Goal: Find specific page/section: Find specific page/section

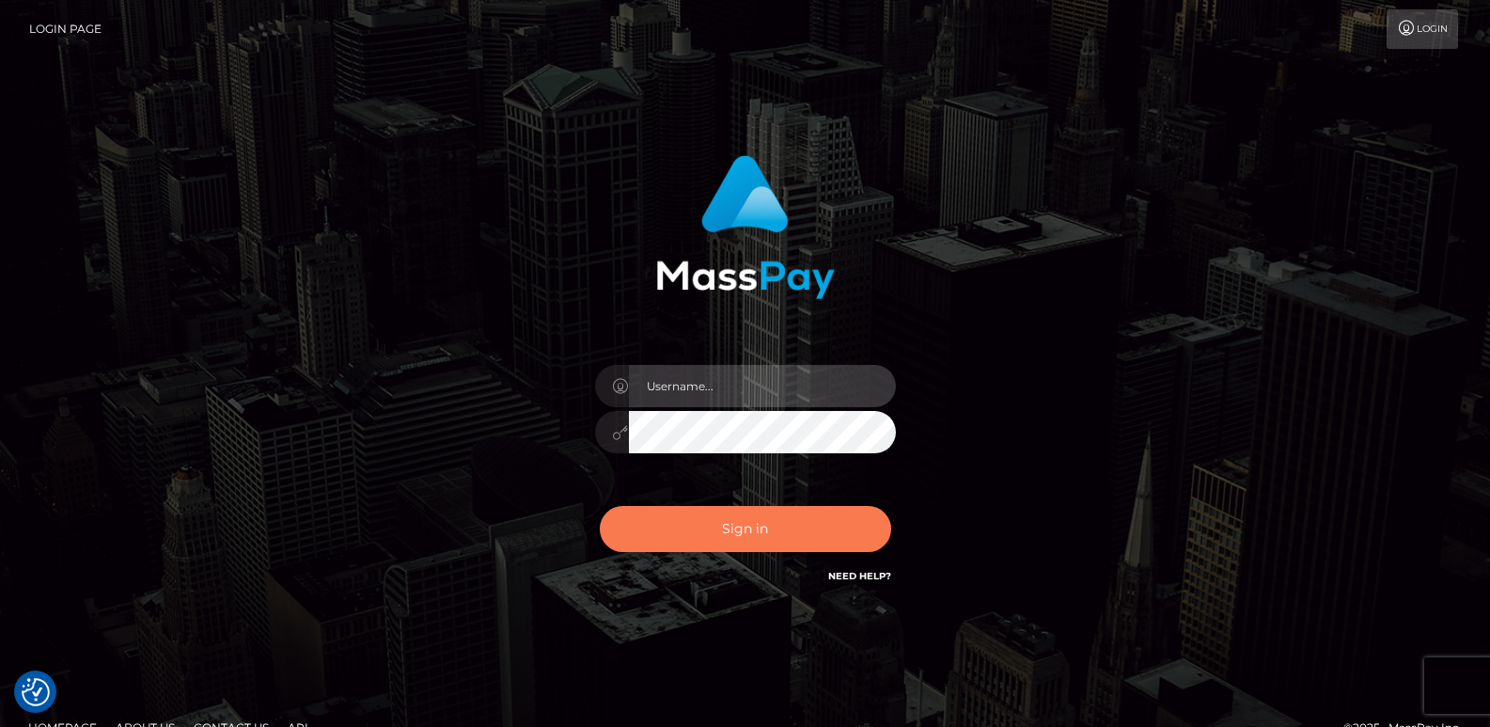
type input "ts2.es"
click at [712, 530] on button "Sign in" at bounding box center [745, 529] width 291 height 46
type input "ts2.es"
click at [697, 524] on button "Sign in" at bounding box center [745, 529] width 291 height 46
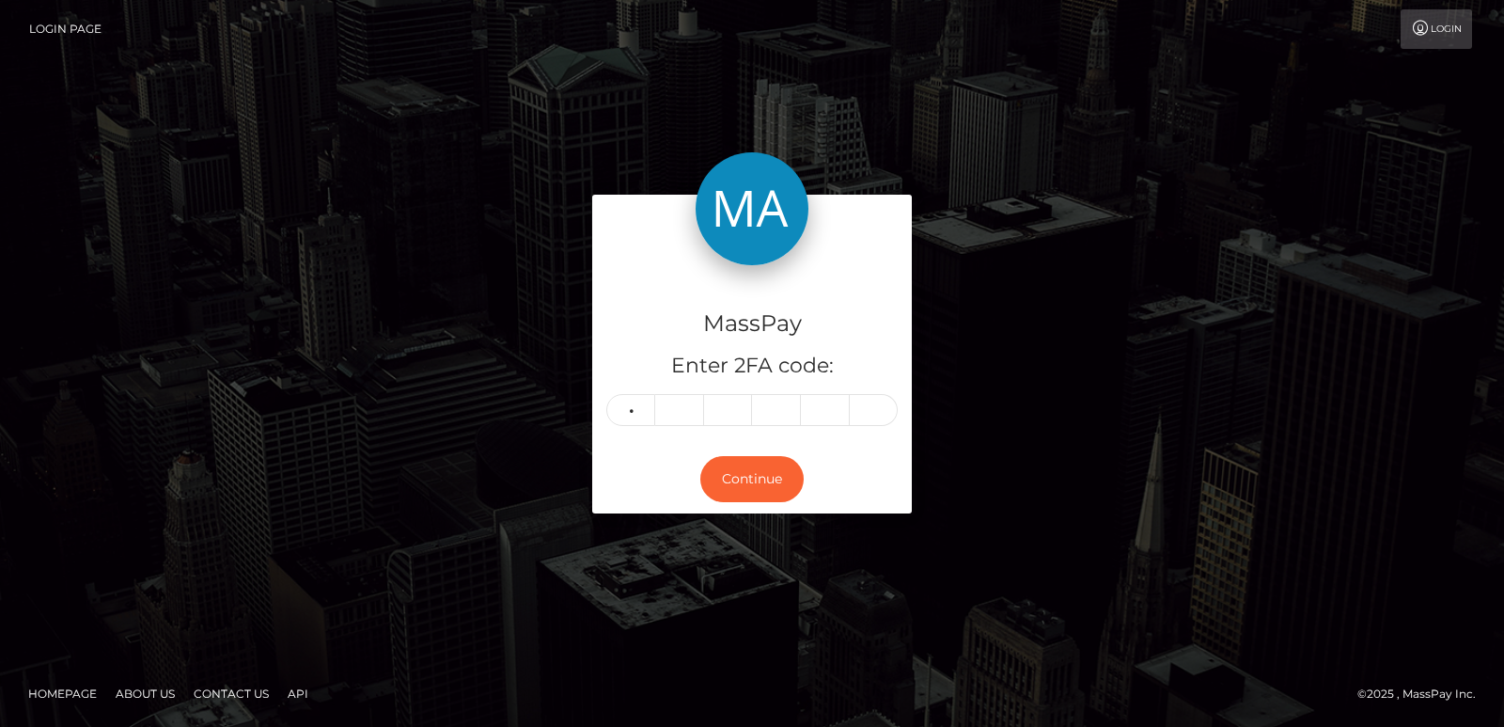
type input "5"
type input "0"
type input "9"
type input "6"
type input "8"
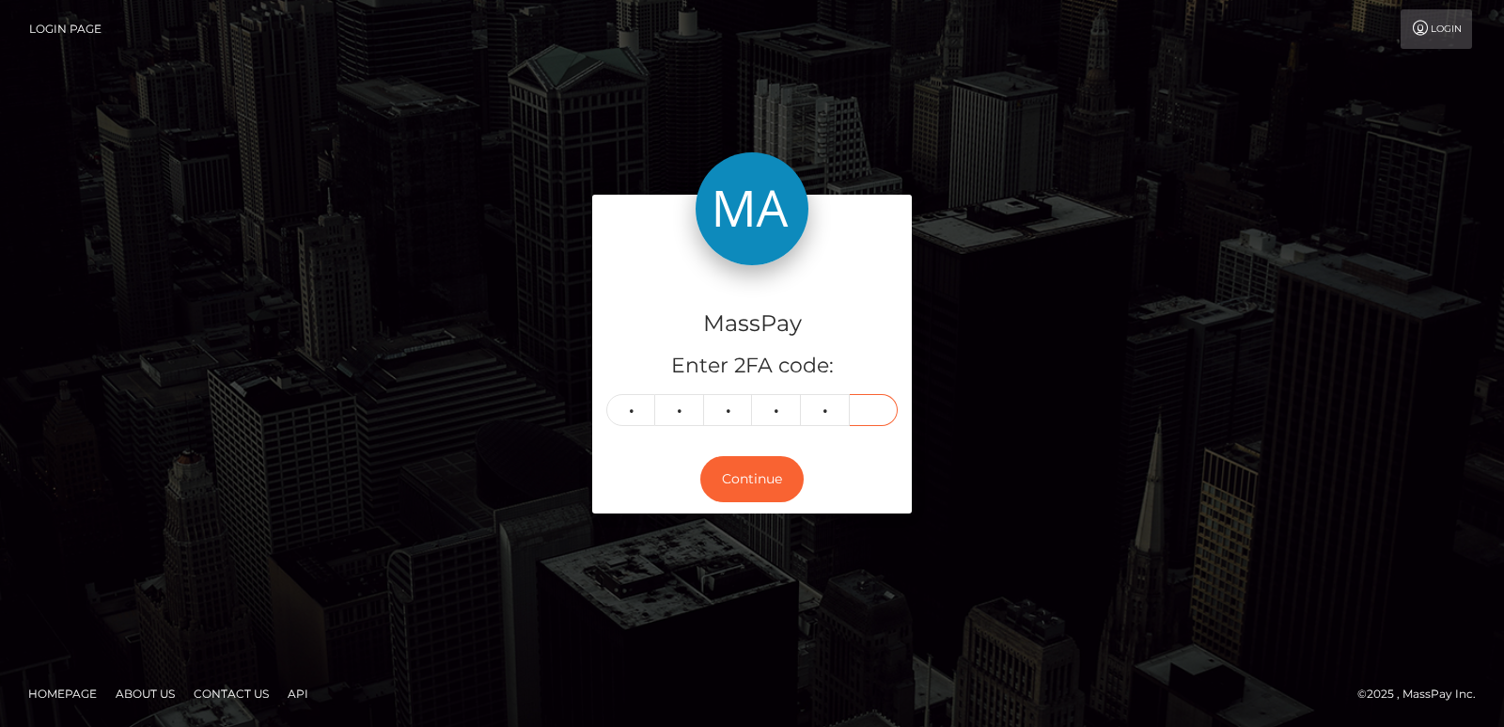
type input "7"
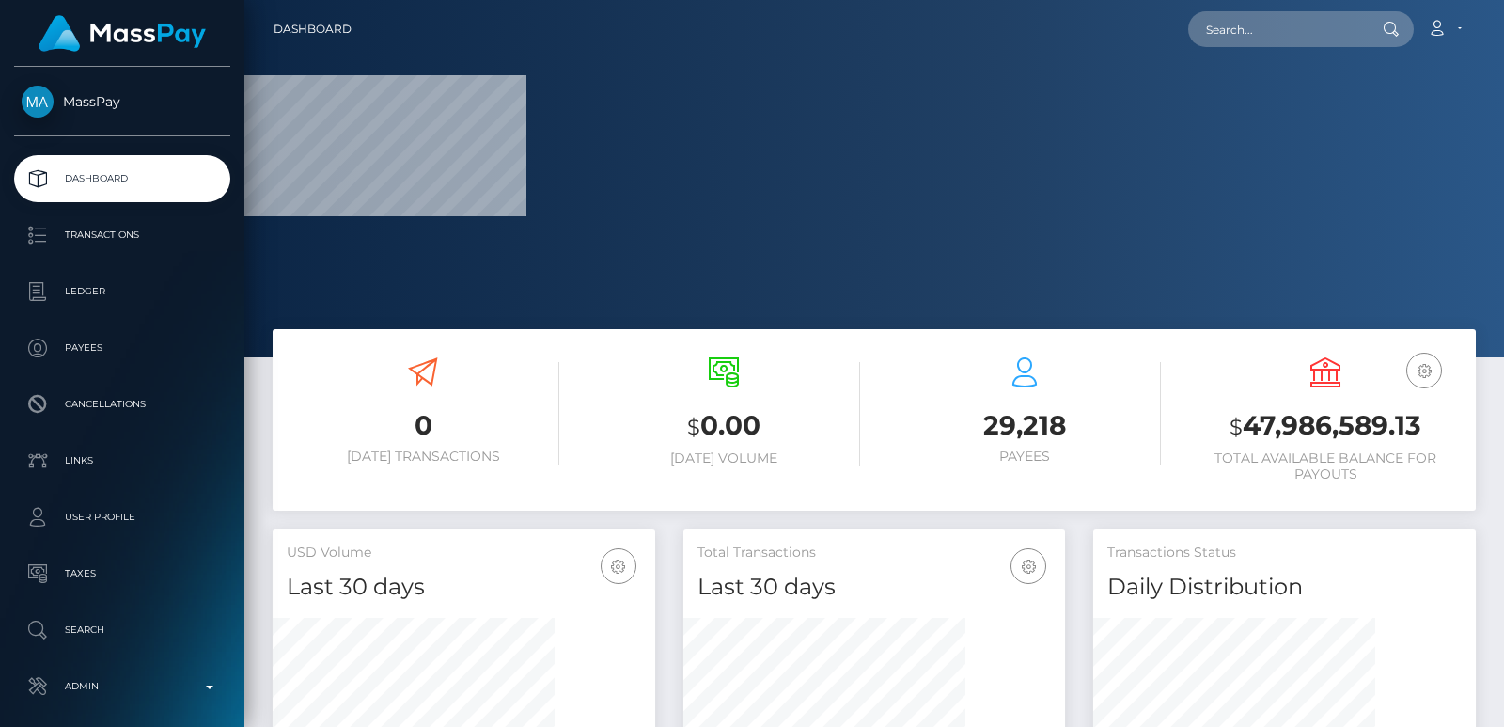
scroll to position [334, 382]
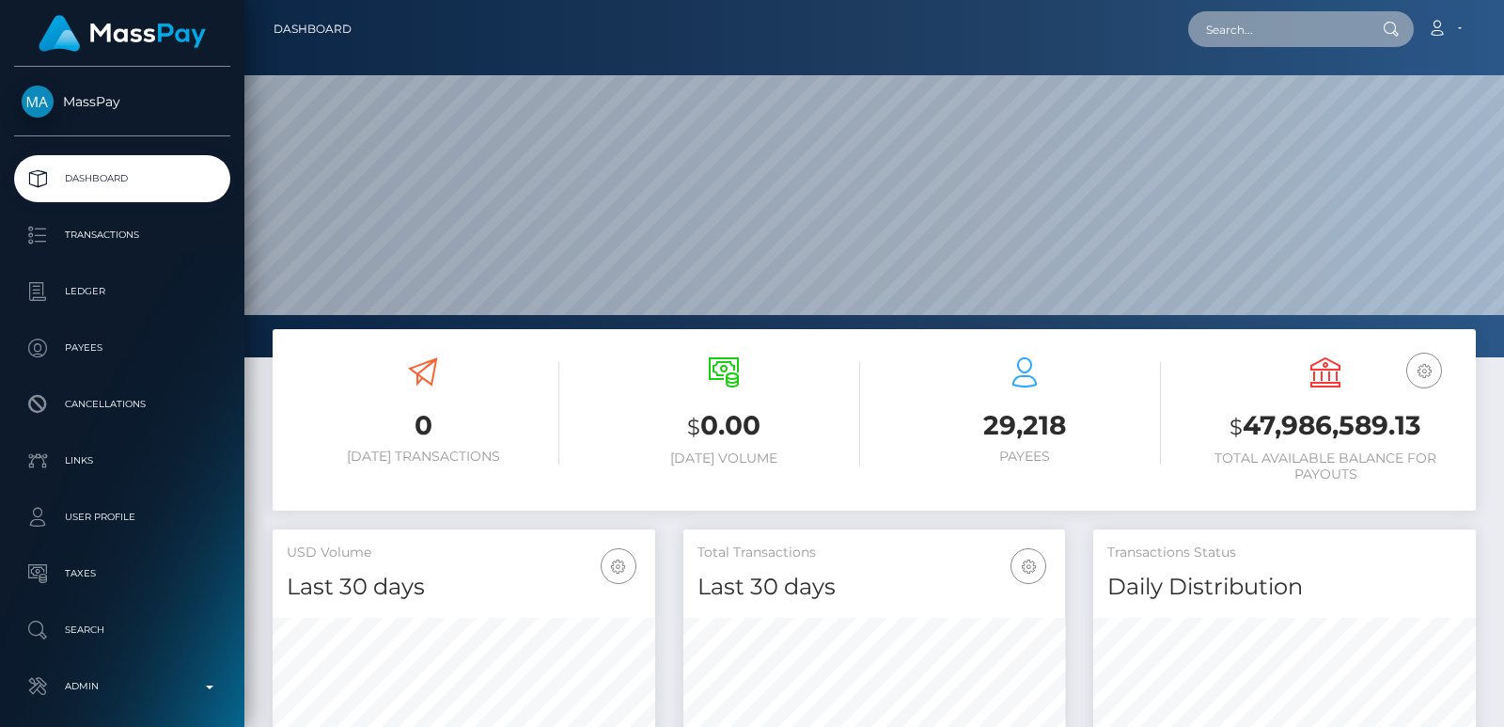
click at [1266, 39] on input "text" at bounding box center [1276, 29] width 177 height 36
paste input "[PERSON_NAME][EMAIL_ADDRESS][DOMAIN_NAME]"
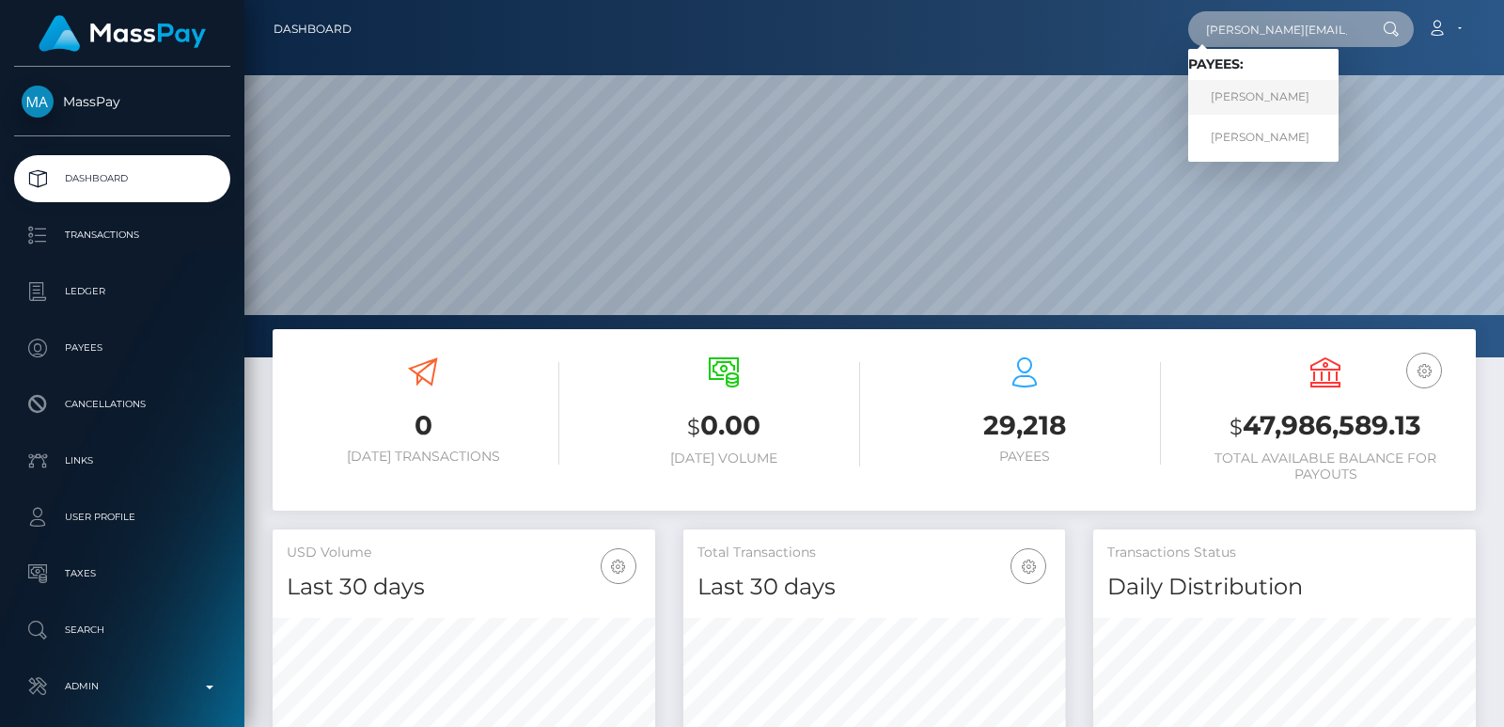
type input "[PERSON_NAME][EMAIL_ADDRESS][DOMAIN_NAME]"
click at [1260, 88] on link "[PERSON_NAME]" at bounding box center [1263, 97] width 150 height 35
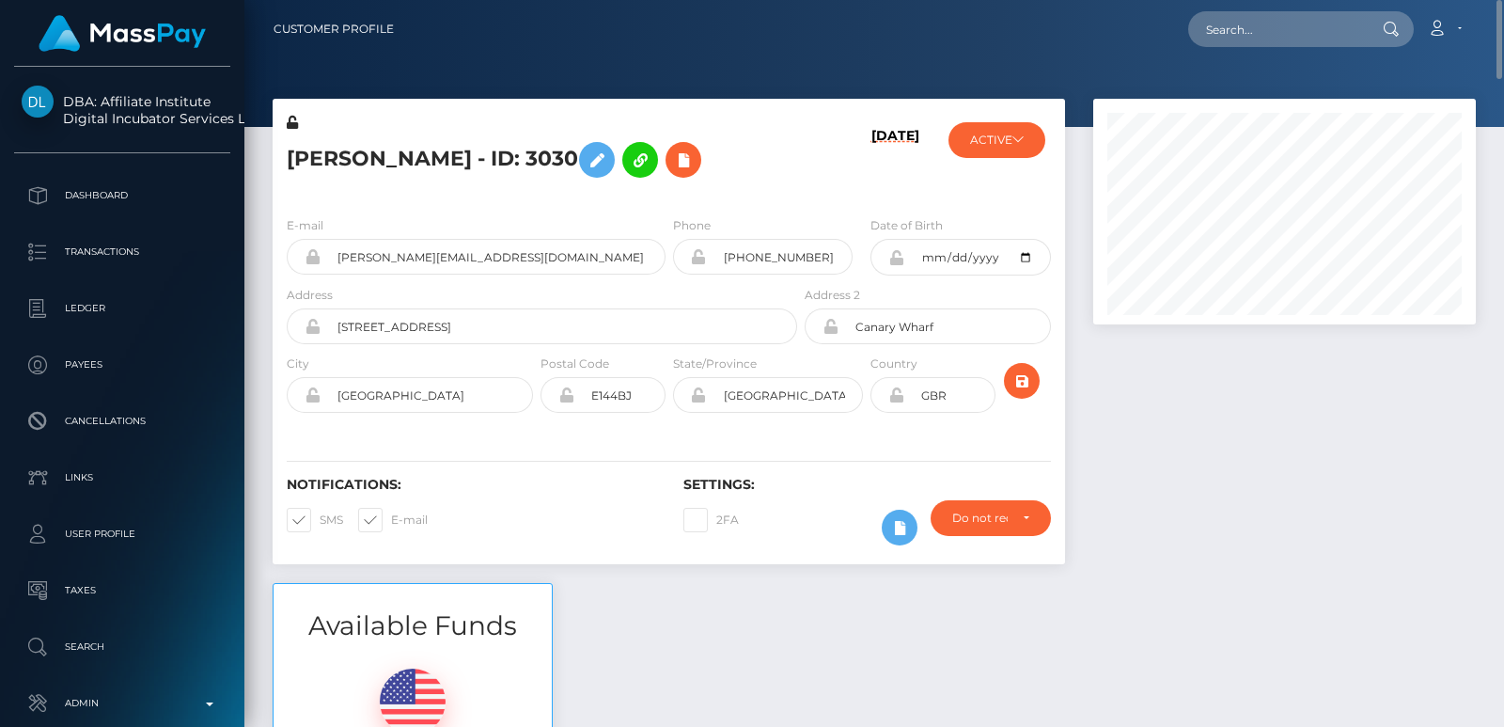
click at [326, 143] on h5 "Sam Collier - ID: 3030" at bounding box center [537, 160] width 500 height 55
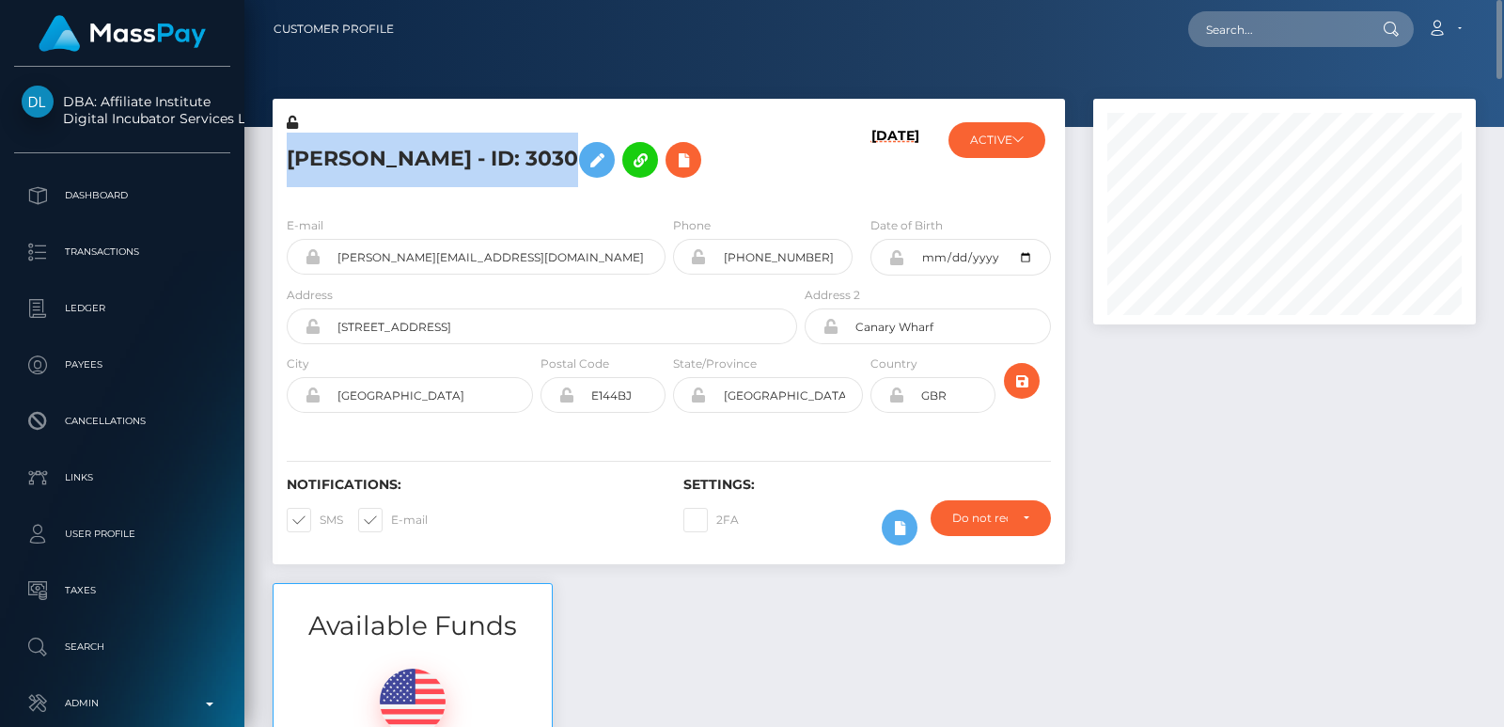
click at [326, 143] on h5 "Sam Collier - ID: 3030" at bounding box center [537, 160] width 500 height 55
click at [314, 149] on h5 "Sam Collier - ID: 3030" at bounding box center [537, 160] width 500 height 55
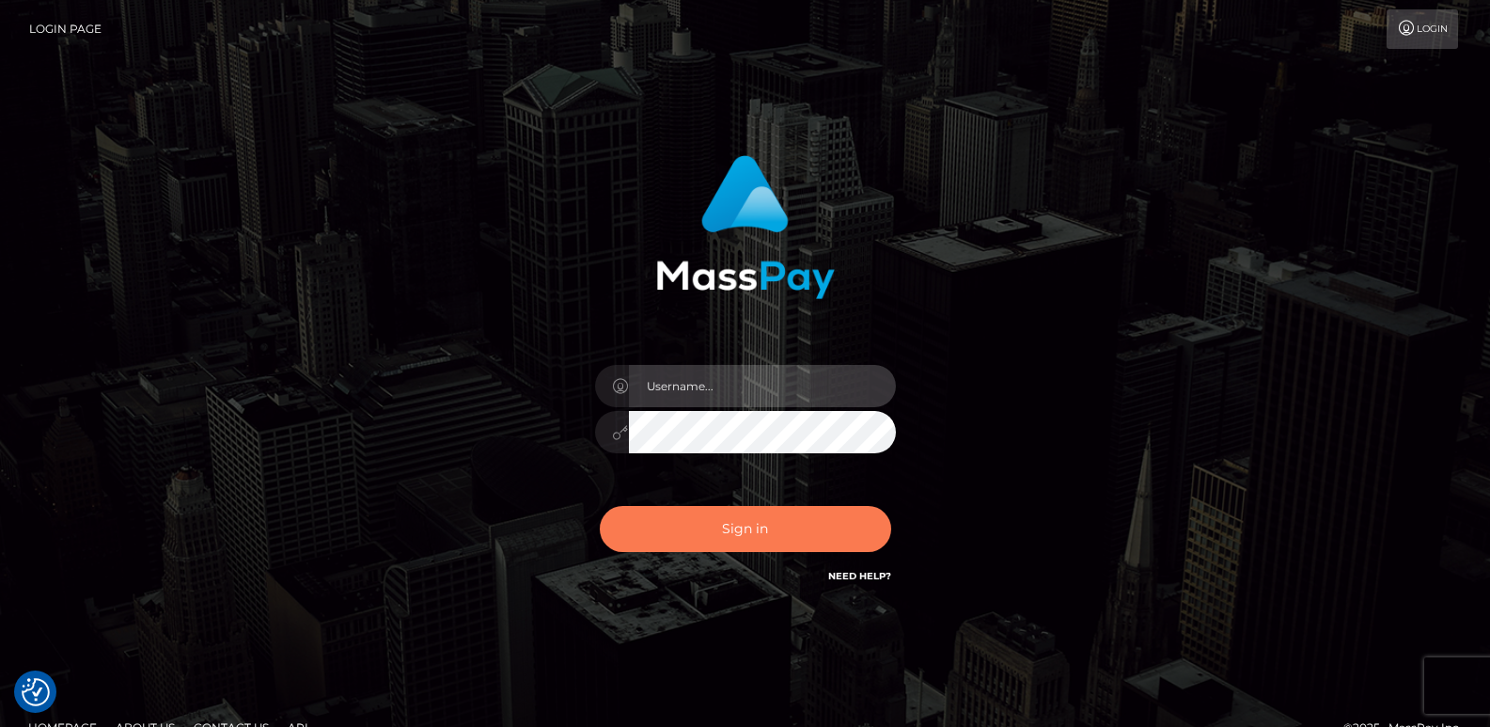
type input "ts2.es"
click at [771, 533] on button "Sign in" at bounding box center [745, 529] width 291 height 46
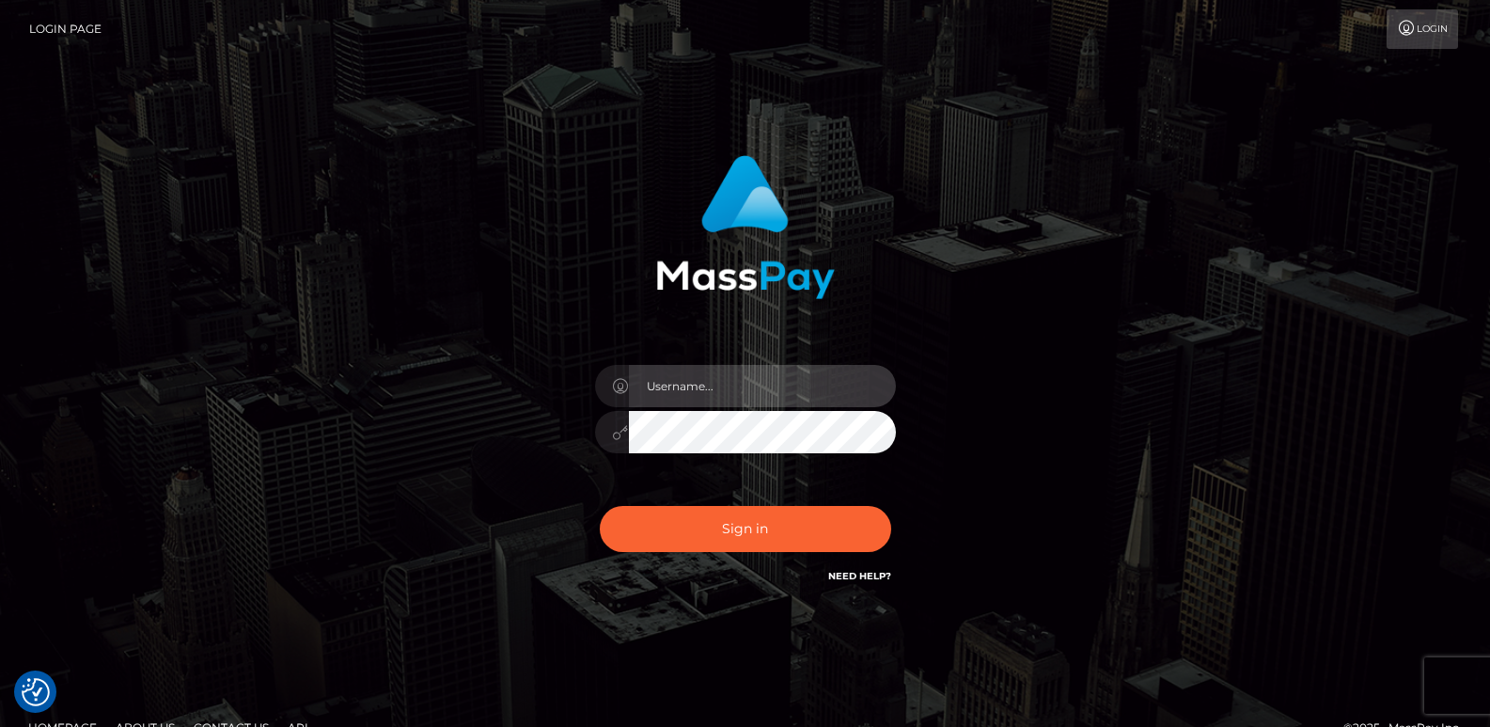
type input "ts2.es"
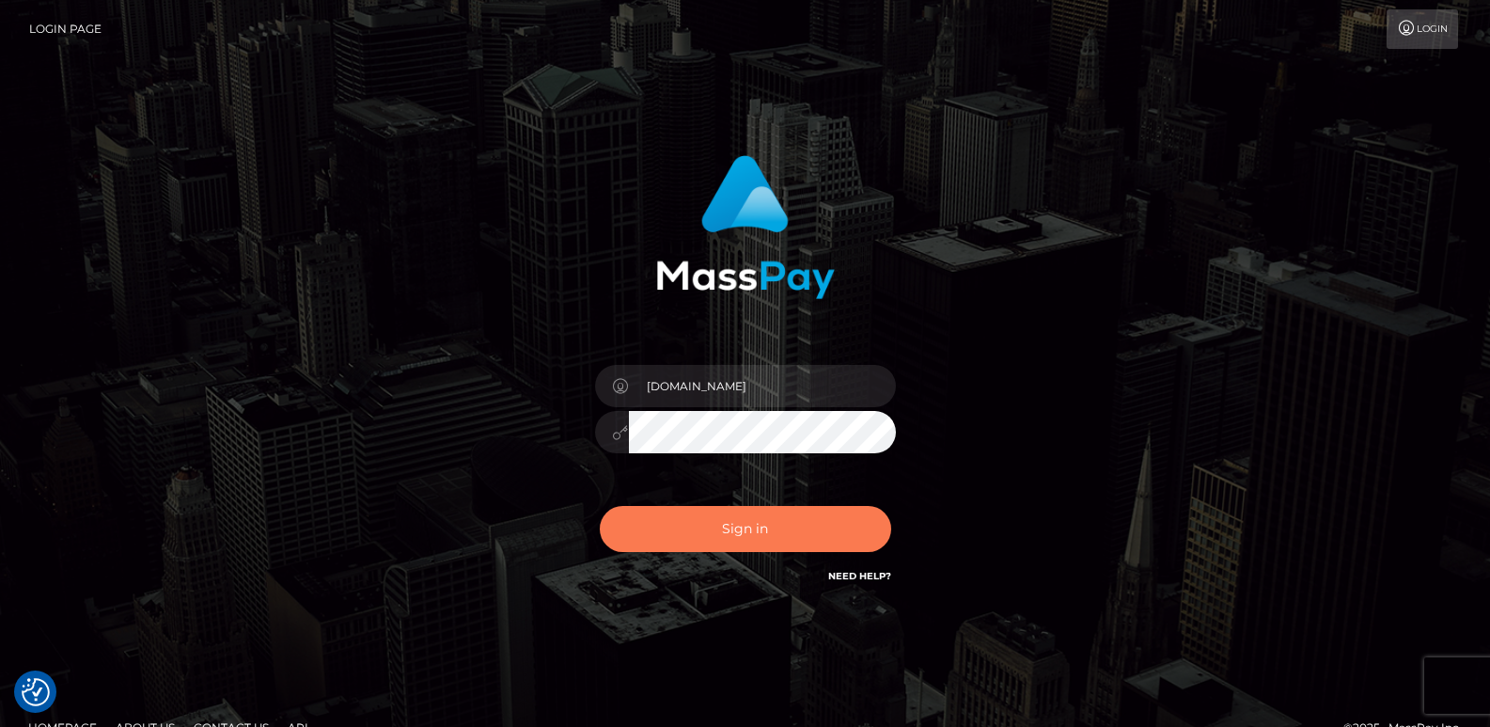
click at [771, 533] on button "Sign in" at bounding box center [745, 529] width 291 height 46
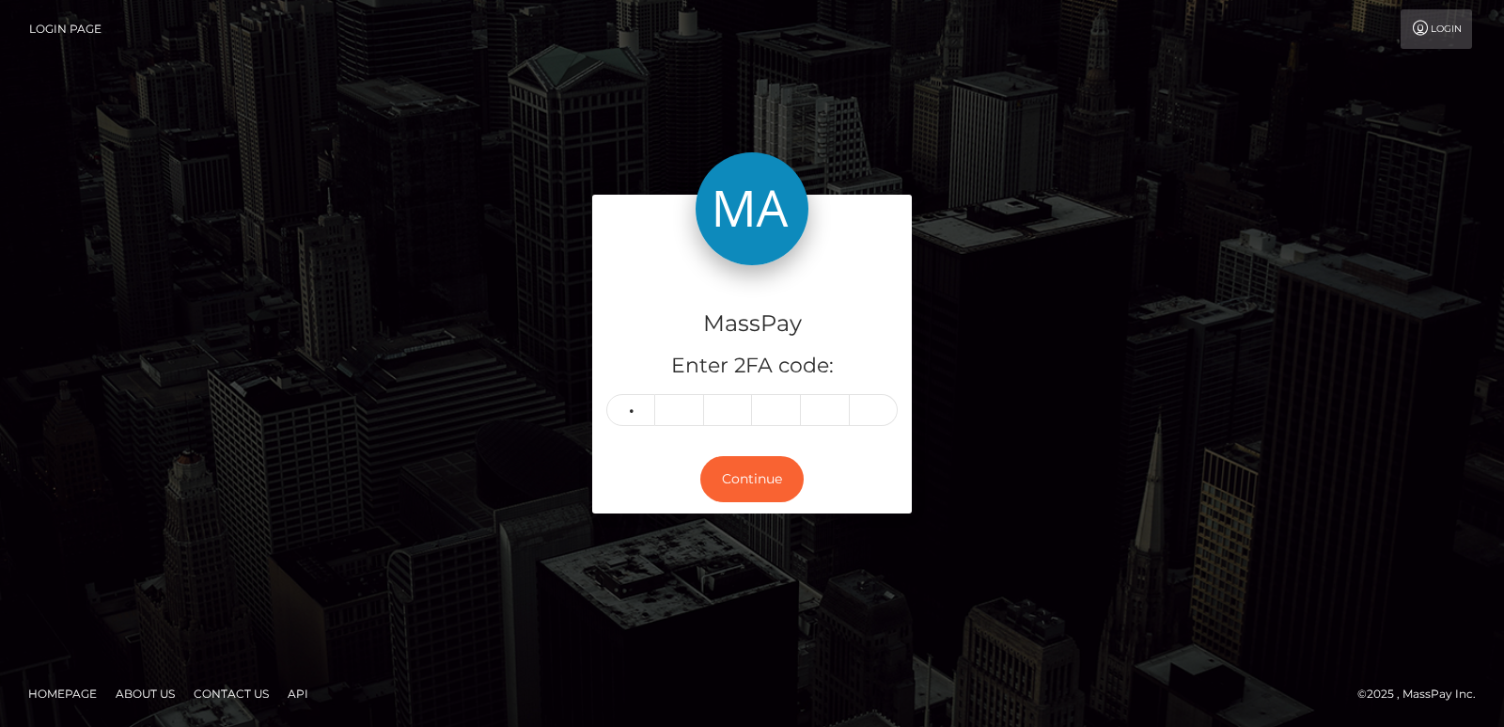
type input "3"
type input "0"
type input "1"
type input "2"
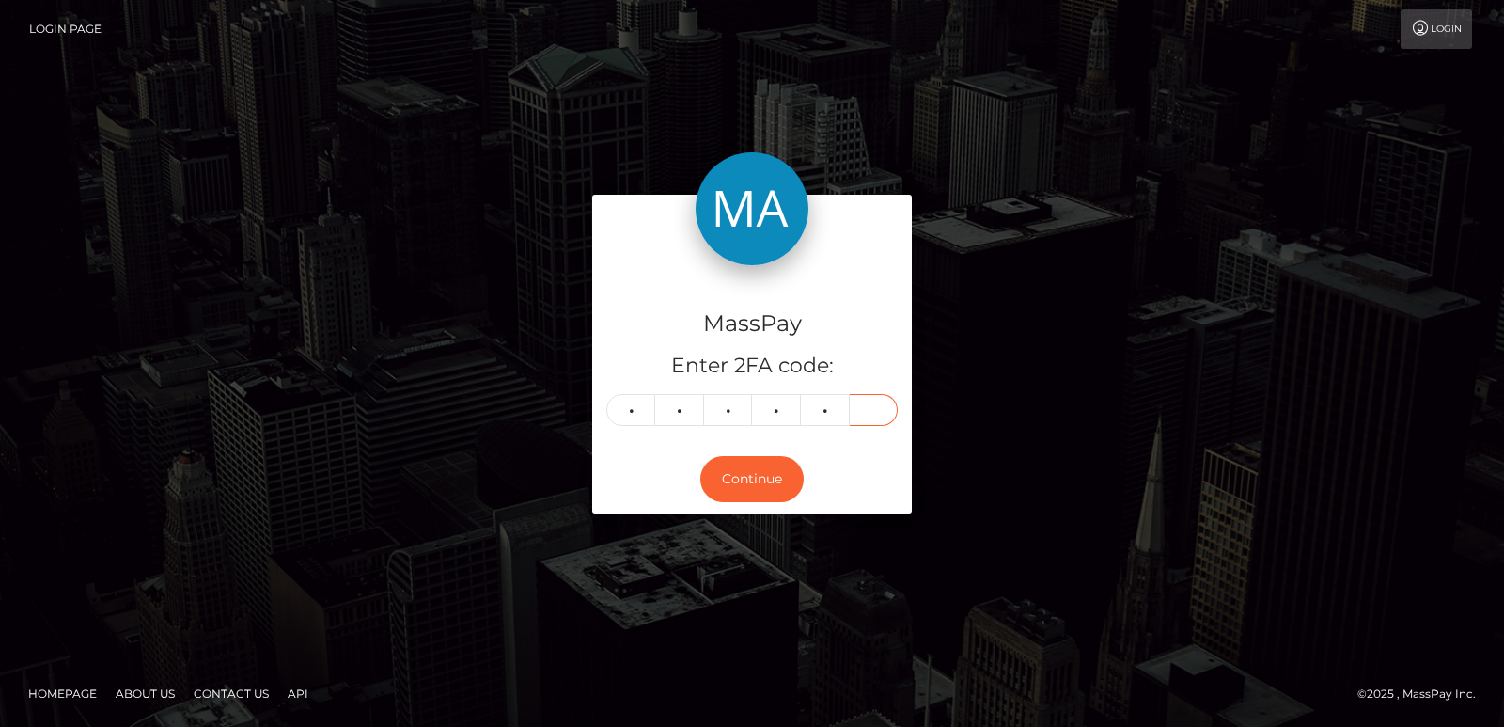
type input "5"
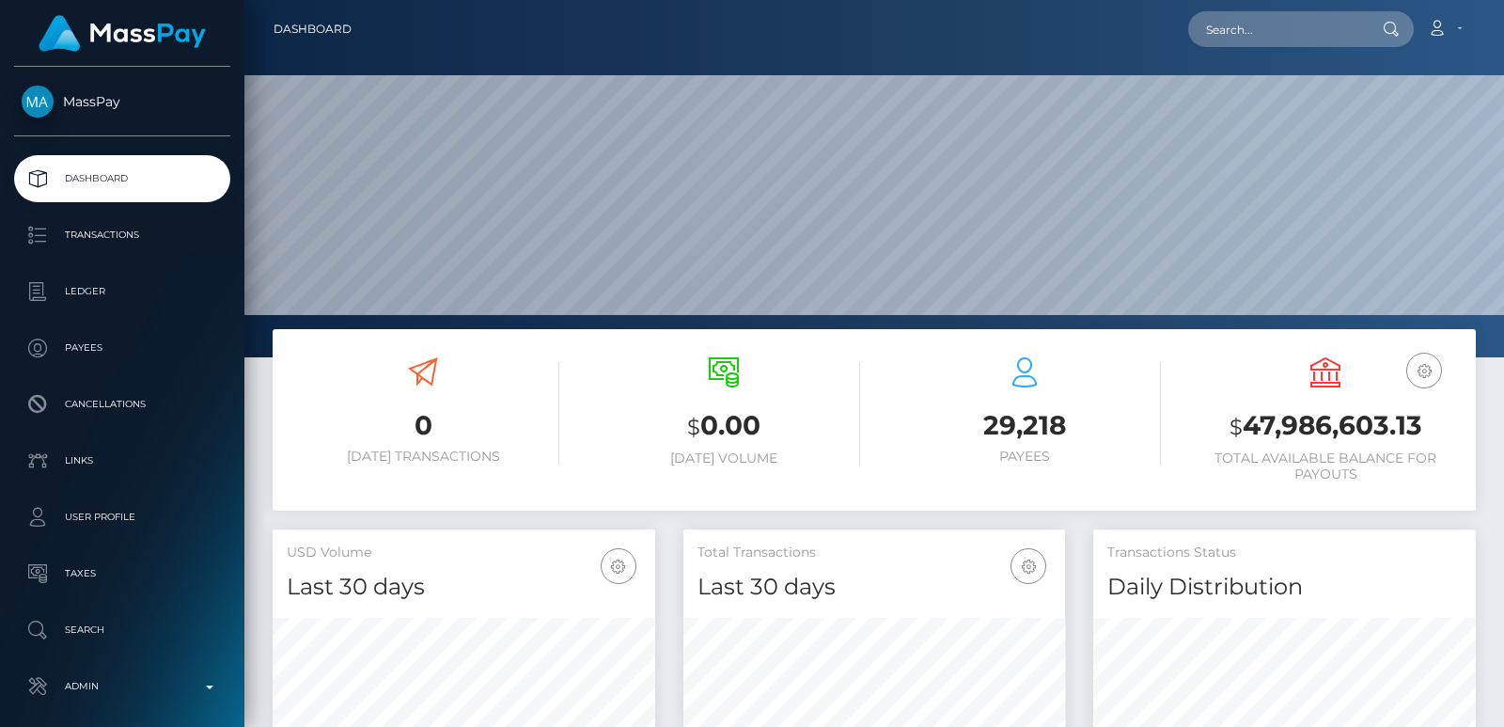
scroll to position [516, 382]
click at [1250, 30] on input "text" at bounding box center [1276, 29] width 177 height 36
paste input "[EMAIL_ADDRESS][DOMAIN_NAME]"
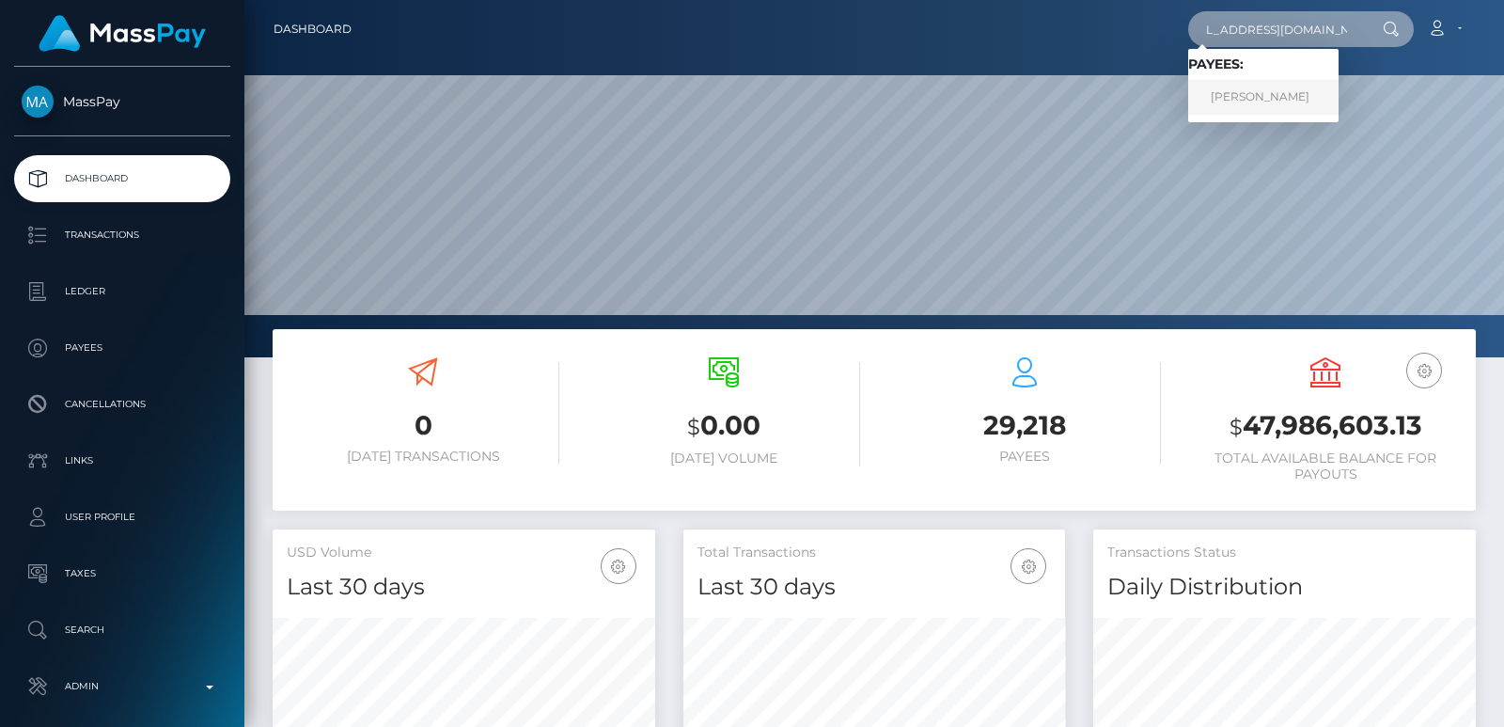
type input "[EMAIL_ADDRESS][DOMAIN_NAME]"
click at [1313, 112] on link "[PERSON_NAME]" at bounding box center [1263, 97] width 150 height 35
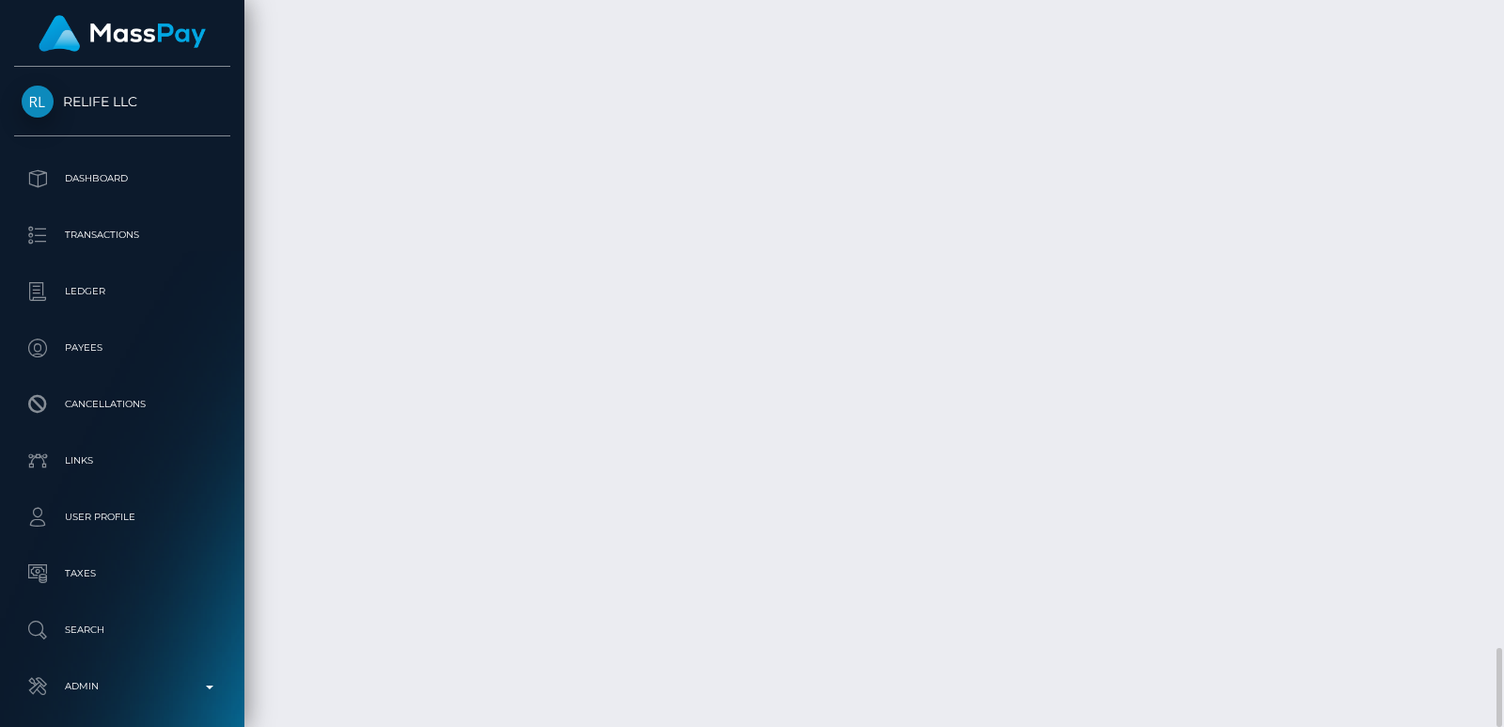
scroll to position [226, 382]
click at [688, 280] on div "Additional Info" at bounding box center [658, 273] width 122 height 35
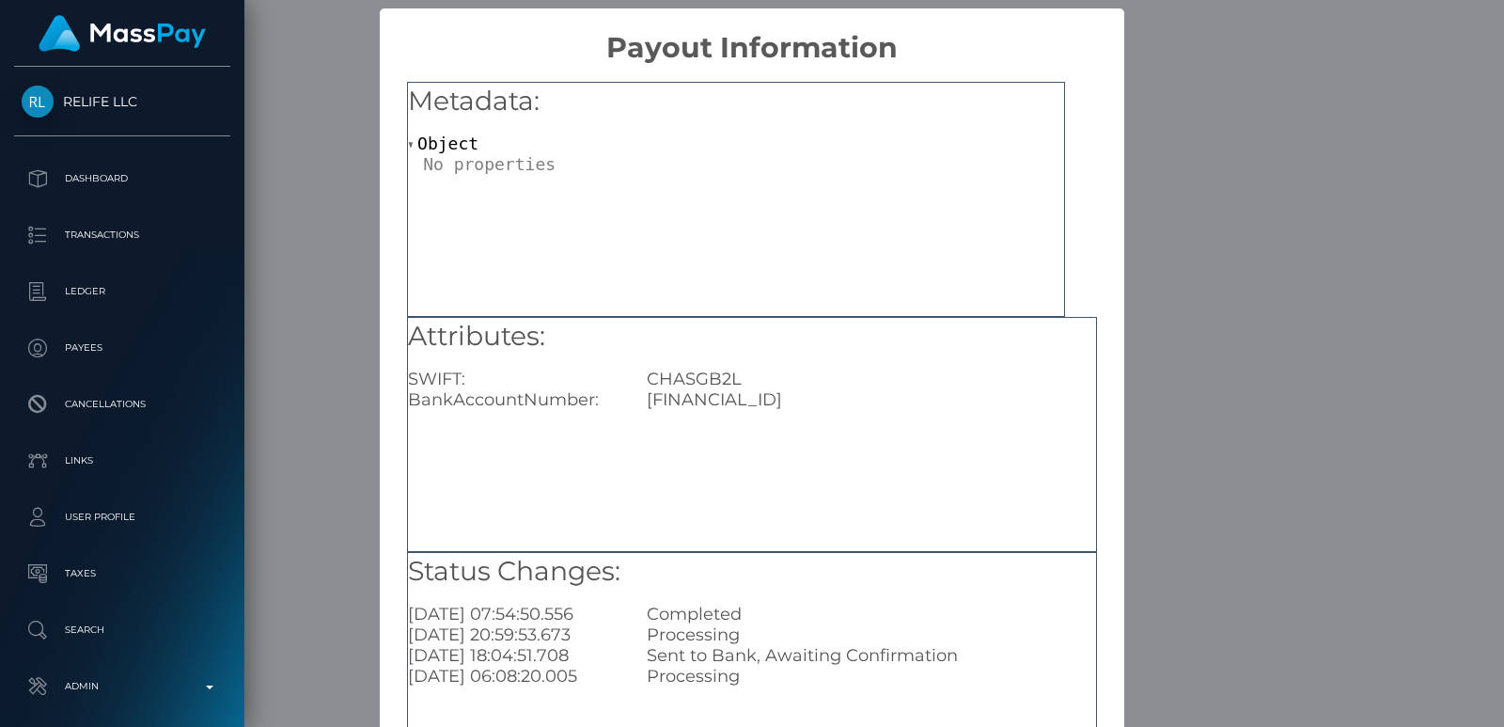
click at [702, 394] on div "[FINANCIAL_ID]" at bounding box center [872, 399] width 478 height 21
copy div "[FINANCIAL_ID]"
